Goal: Task Accomplishment & Management: Use online tool/utility

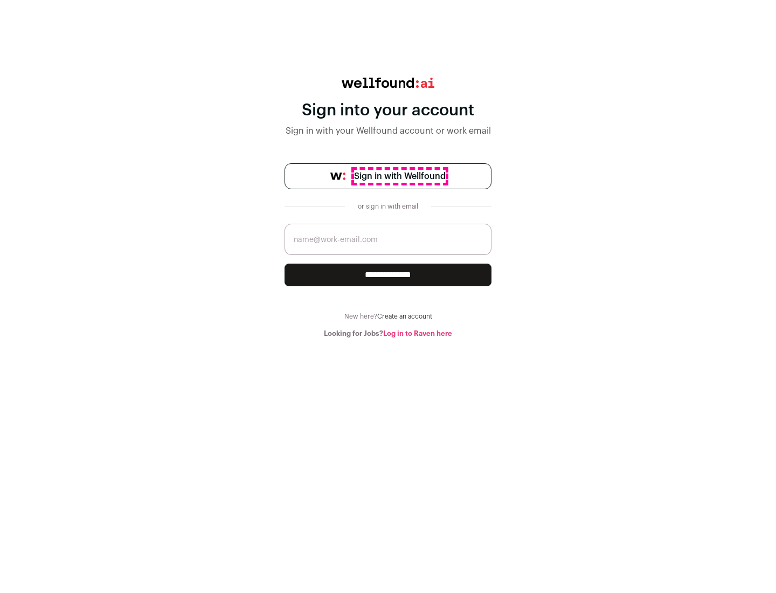
click at [399, 176] on span "Sign in with Wellfound" at bounding box center [400, 176] width 92 height 13
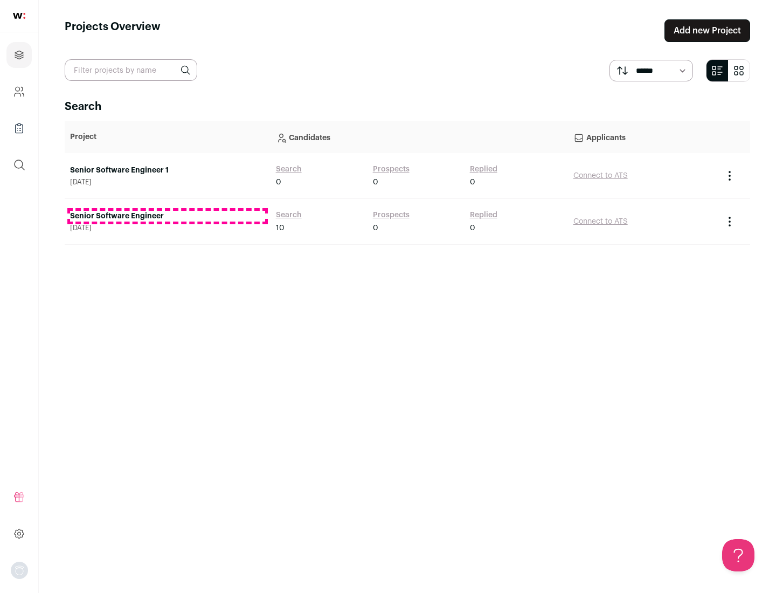
click at [167, 216] on link "Senior Software Engineer" at bounding box center [167, 216] width 195 height 11
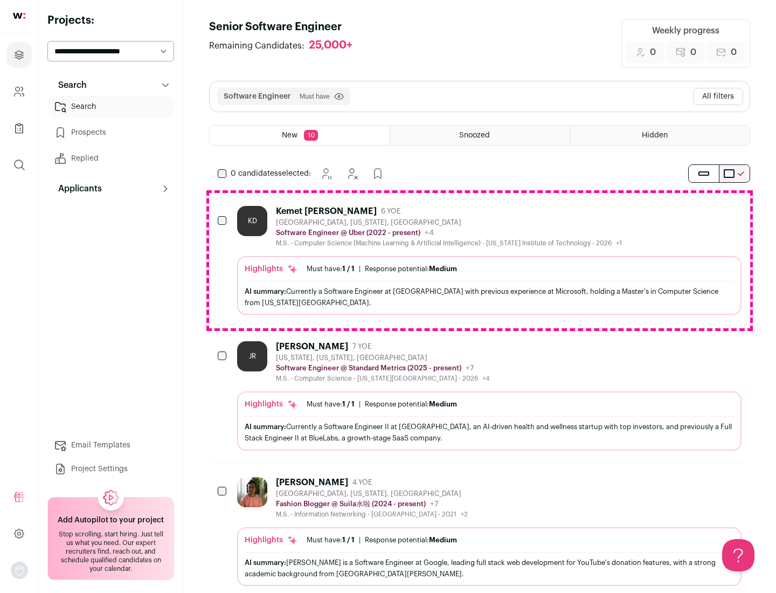
click at [479, 260] on div "Highlights Must have: 1 / 1 How many must haves have been fulfilled? | Response…" at bounding box center [489, 285] width 504 height 59
